Goal: Task Accomplishment & Management: Use online tool/utility

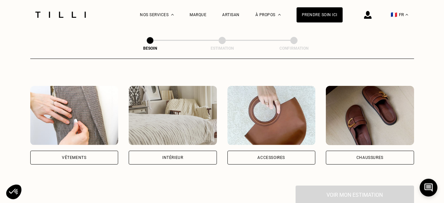
scroll to position [112, 0]
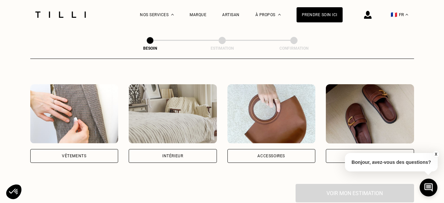
click at [151, 149] on div "Intérieur" at bounding box center [173, 156] width 88 height 14
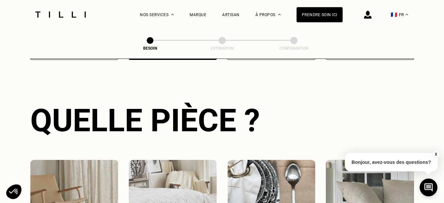
scroll to position [215, 0]
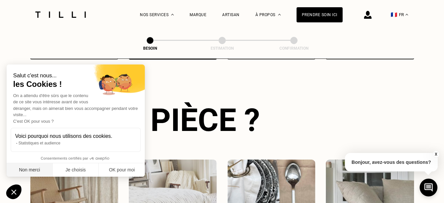
click at [39, 169] on button "Non merci" at bounding box center [30, 170] width 46 height 14
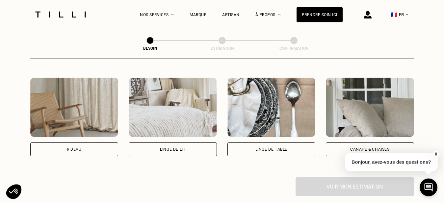
scroll to position [299, 0]
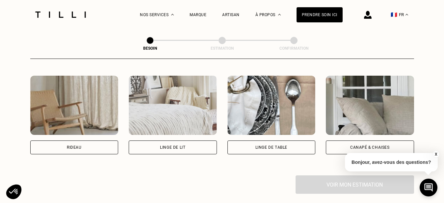
click at [85, 140] on div "Rideau" at bounding box center [74, 147] width 88 height 14
select select "FR"
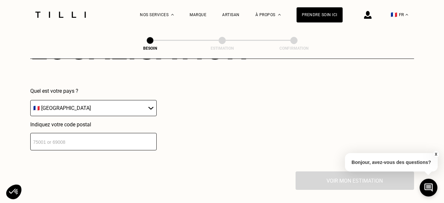
scroll to position [467, 0]
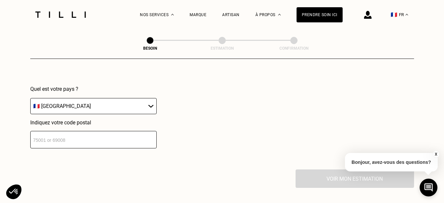
click at [33, 137] on input "number" at bounding box center [93, 139] width 126 height 17
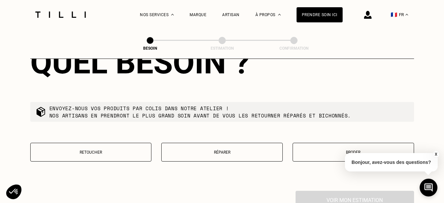
scroll to position [620, 0]
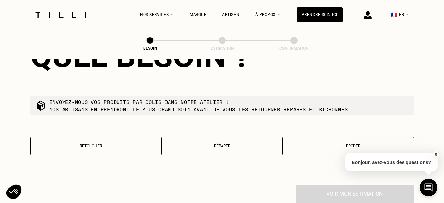
type input "01000"
click at [418, 163] on p "Bonjour, avez-vous des questions?" at bounding box center [391, 162] width 93 height 18
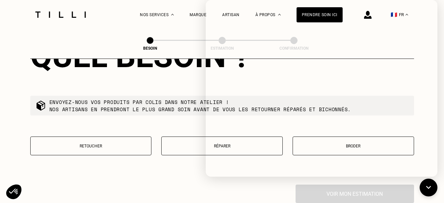
click at [418, 163] on iframe at bounding box center [322, 88] width 232 height 177
click at [427, 184] on icon at bounding box center [428, 187] width 11 height 17
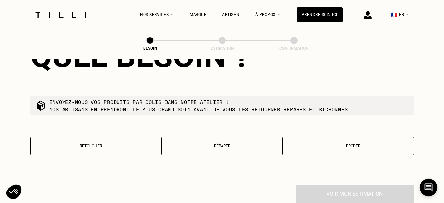
click at [326, 185] on div "Voir mon estimation" at bounding box center [221, 193] width 383 height 18
click at [430, 187] on icon at bounding box center [428, 187] width 11 height 17
